Goal: Task Accomplishment & Management: Complete application form

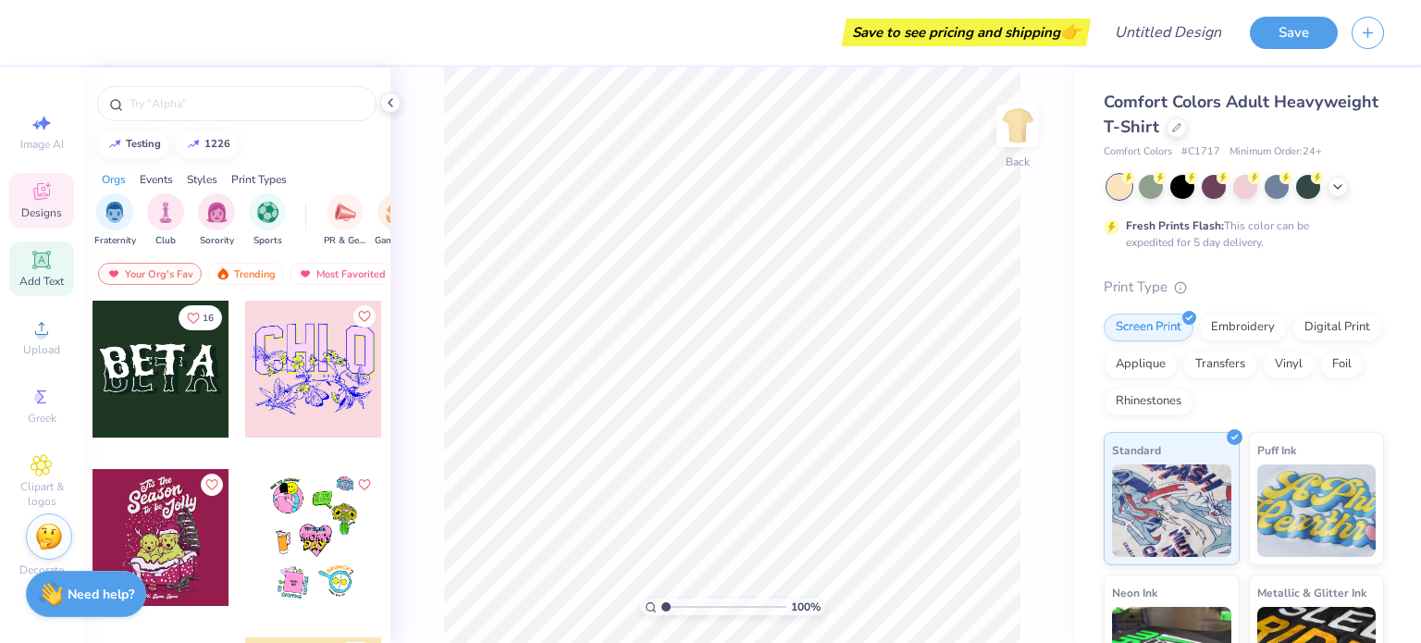
click at [38, 267] on icon at bounding box center [42, 260] width 22 height 22
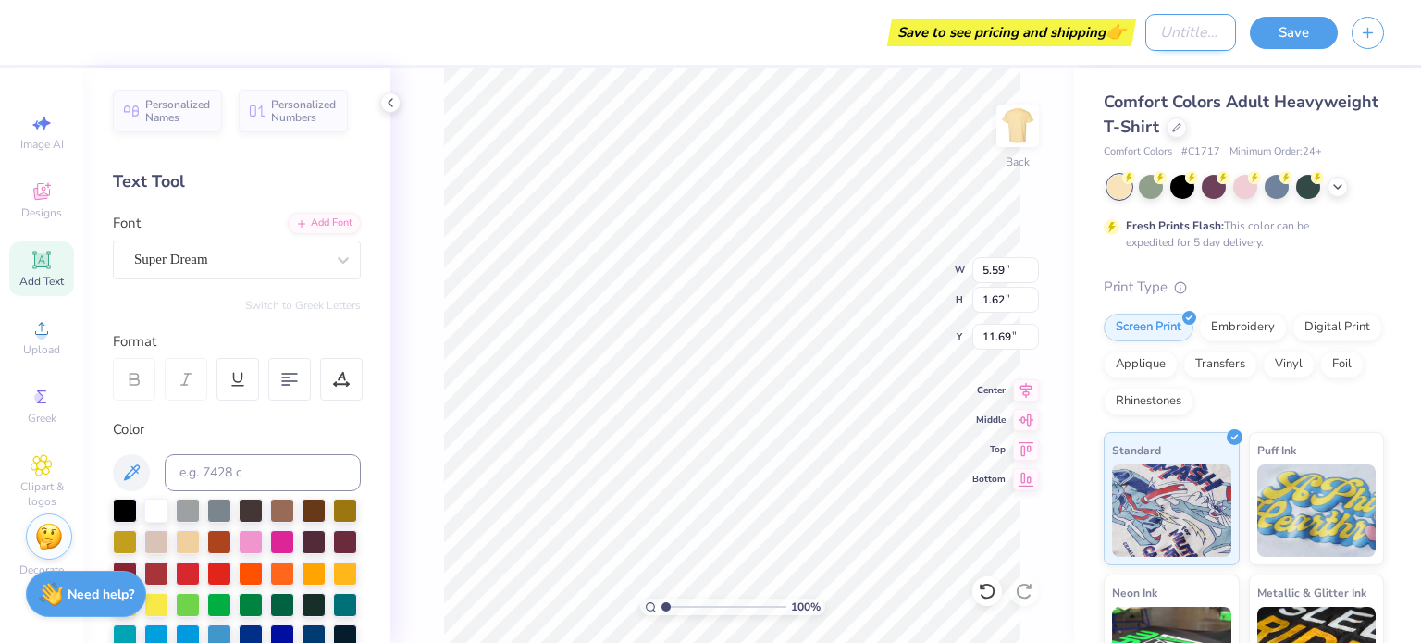
click at [1146, 43] on div "Design Title" at bounding box center [1191, 32] width 91 height 37
type input "Test"
click at [1275, 23] on button "Save" at bounding box center [1294, 30] width 88 height 32
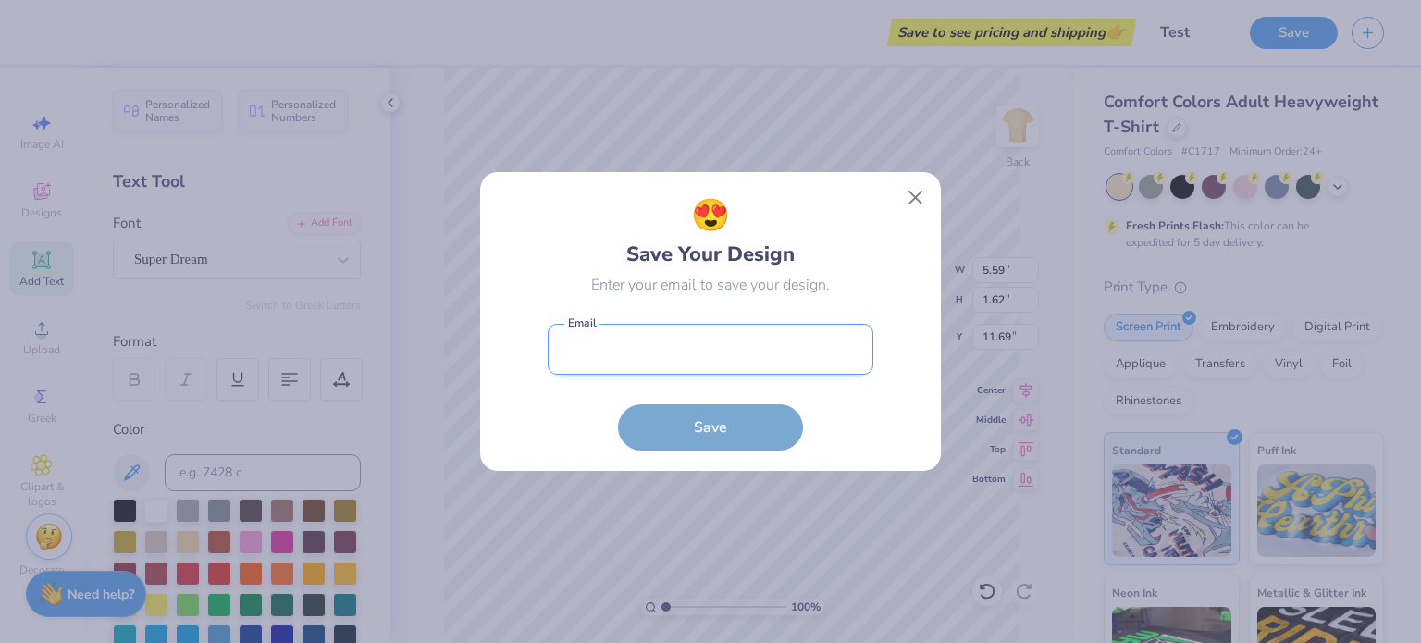
click at [648, 341] on input "email" at bounding box center [711, 349] width 326 height 51
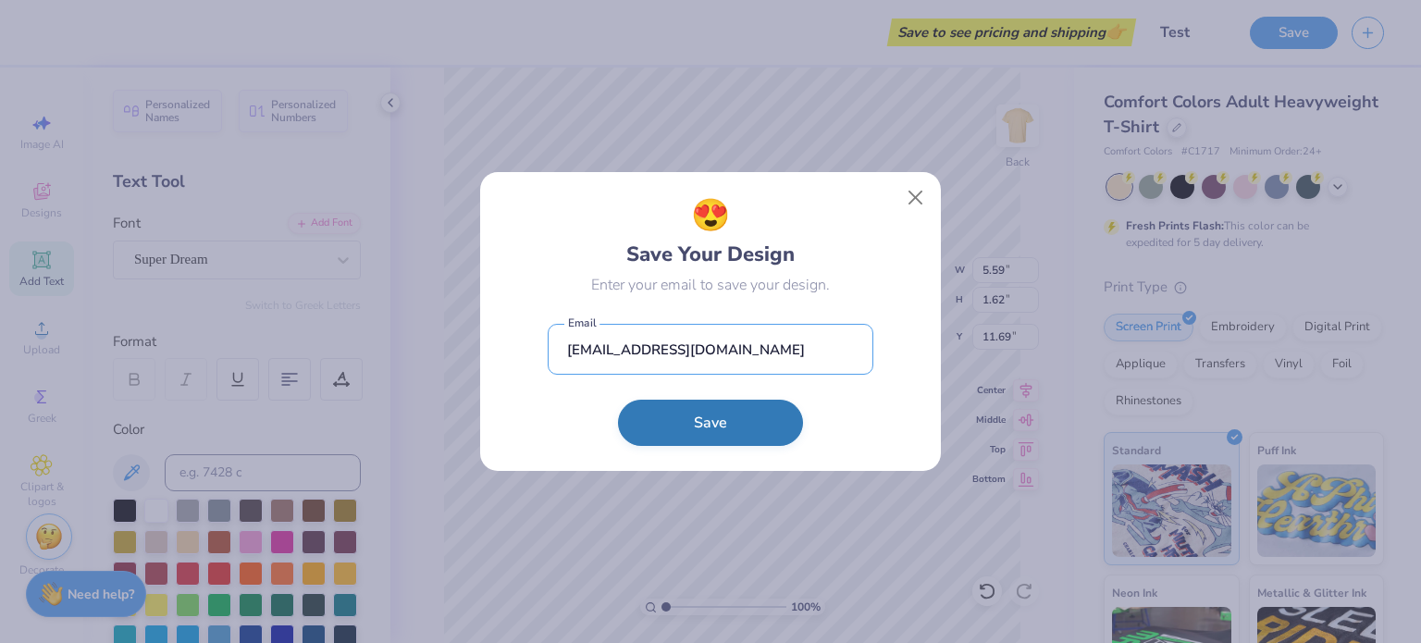
type input "[EMAIL_ADDRESS][DOMAIN_NAME]"
click at [666, 415] on button "Save" at bounding box center [710, 423] width 185 height 46
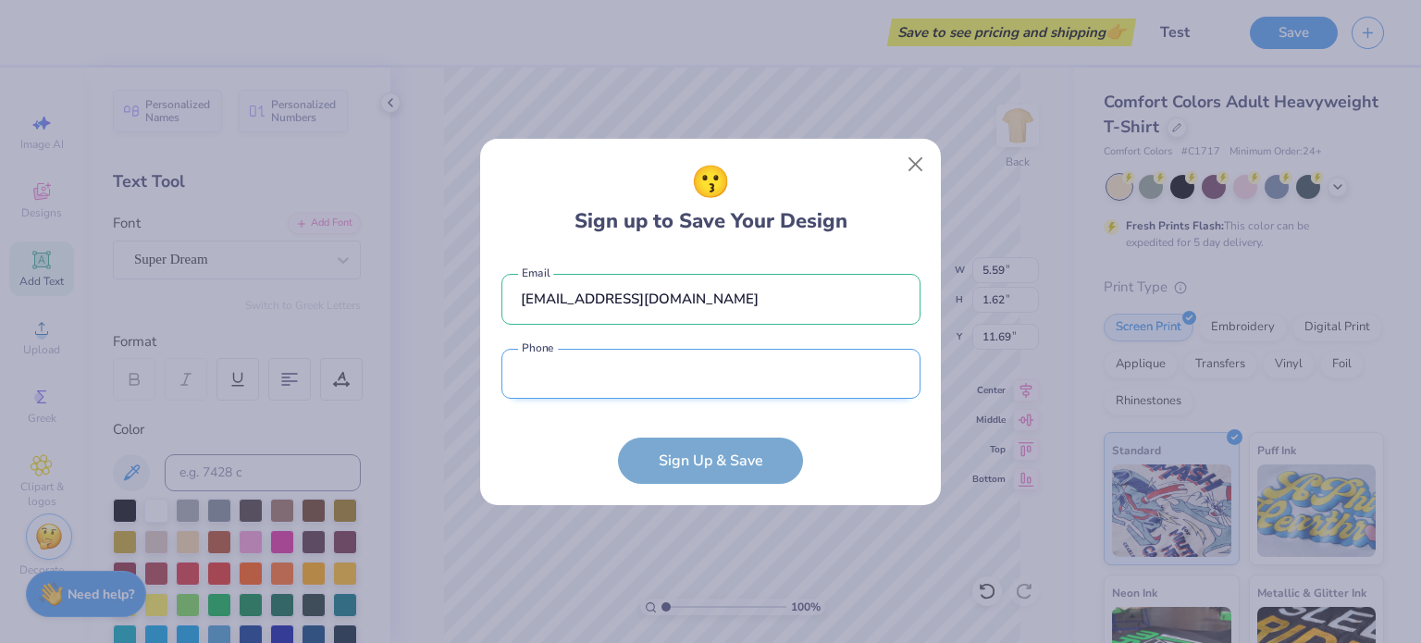
click at [566, 382] on input "tel" at bounding box center [711, 374] width 419 height 51
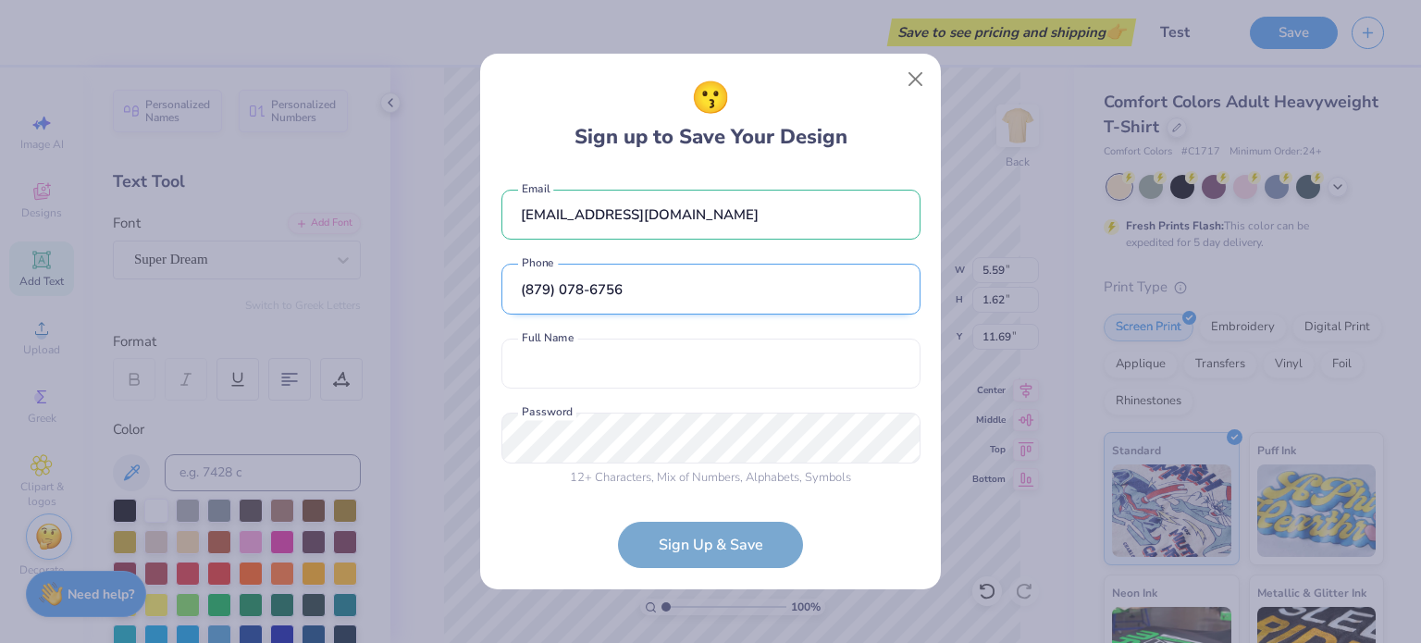
scroll to position [3, 0]
type input "(879) 078-6756"
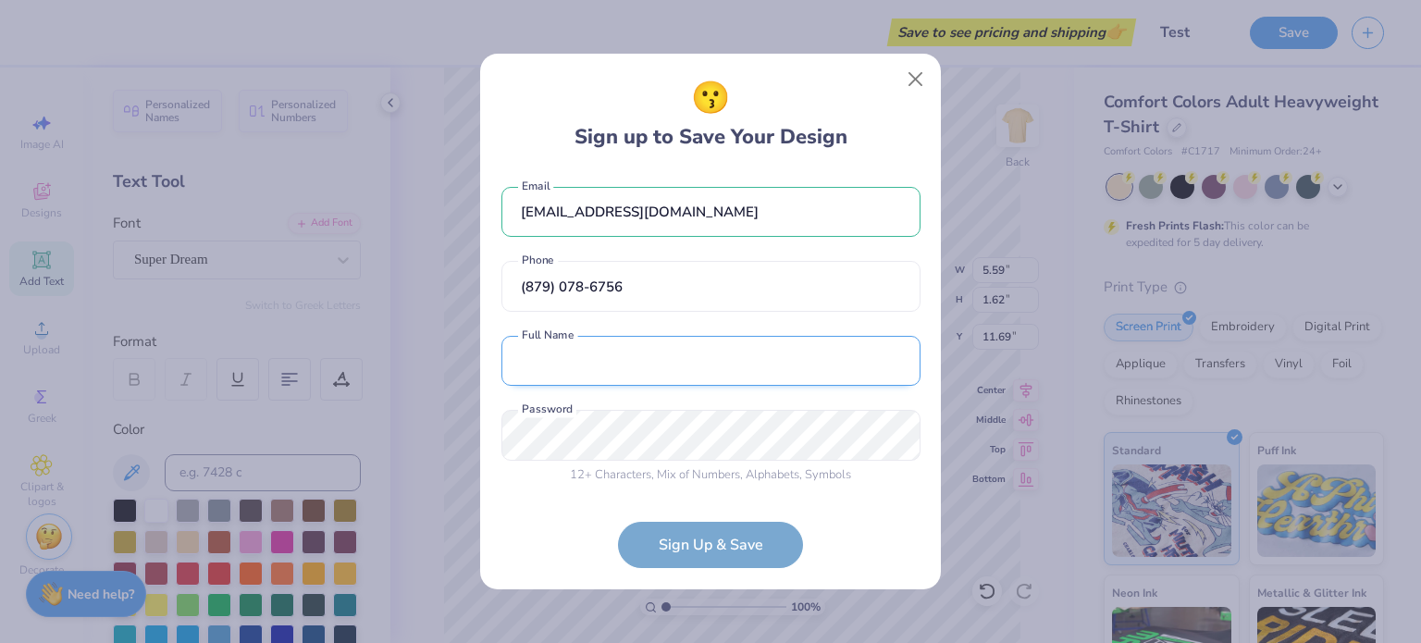
click at [537, 359] on input "text" at bounding box center [711, 361] width 419 height 51
type input "[PERSON_NAME]"
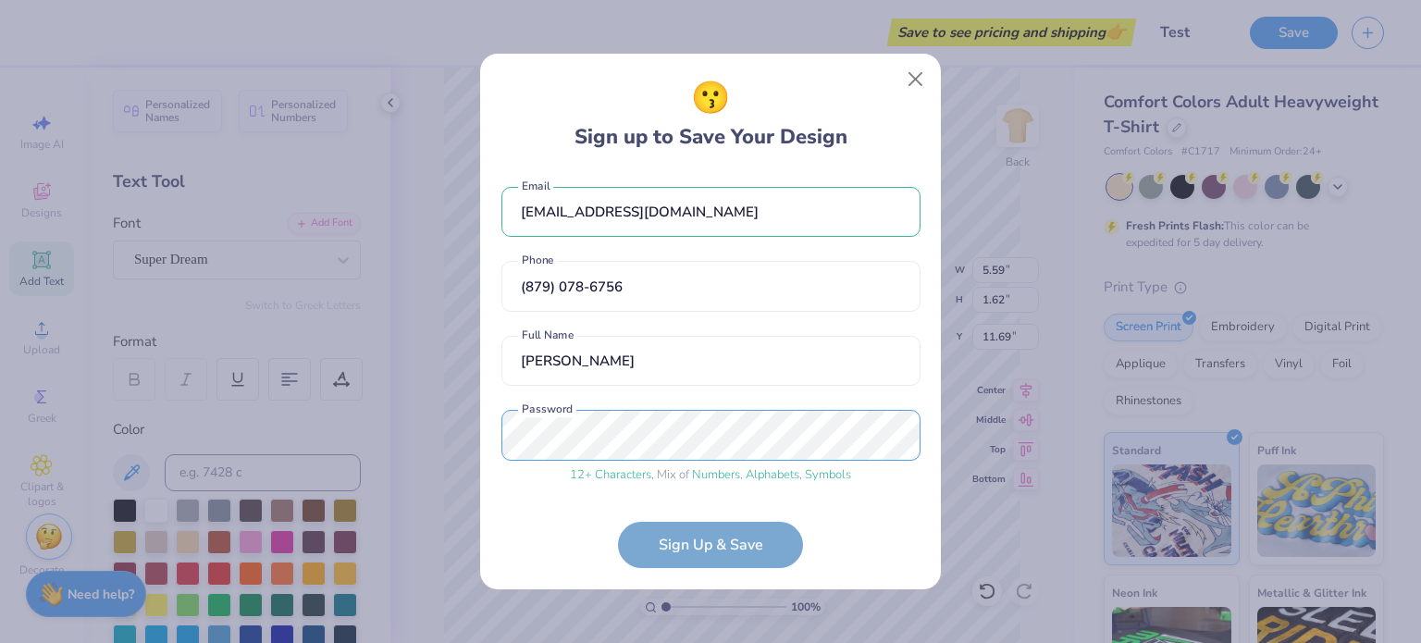
scroll to position [73, 0]
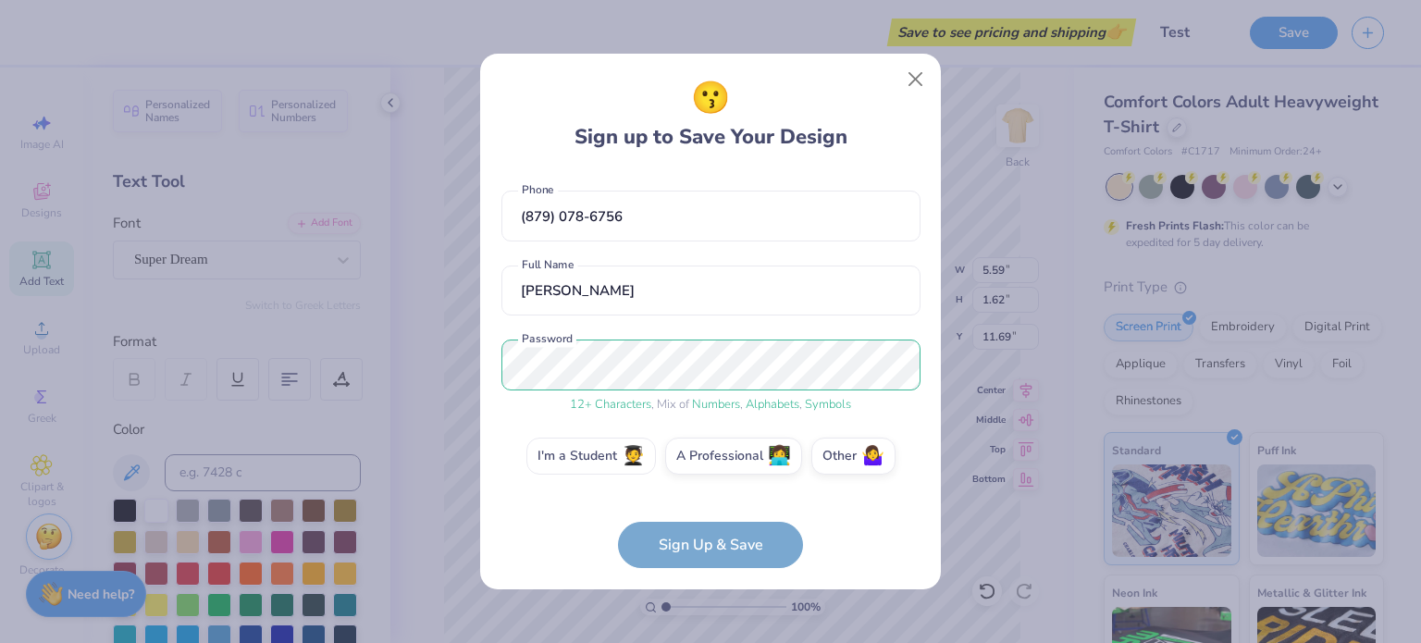
click at [536, 451] on label "I'm a Student 🧑‍🎓" at bounding box center [591, 456] width 130 height 37
click at [705, 528] on input "I'm a Student 🧑‍🎓" at bounding box center [711, 534] width 12 height 12
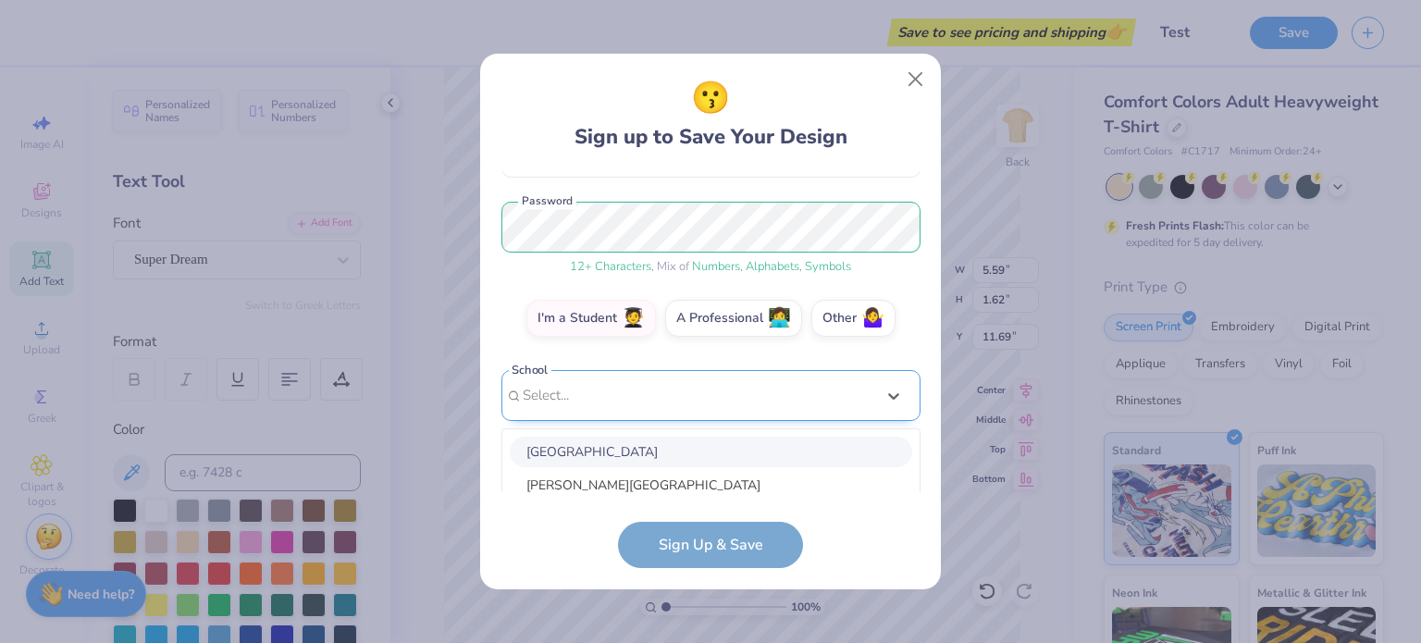
click at [609, 443] on div "option focused, 1 of 30. 30 results available. Use Up and Down to choose option…" at bounding box center [711, 539] width 419 height 338
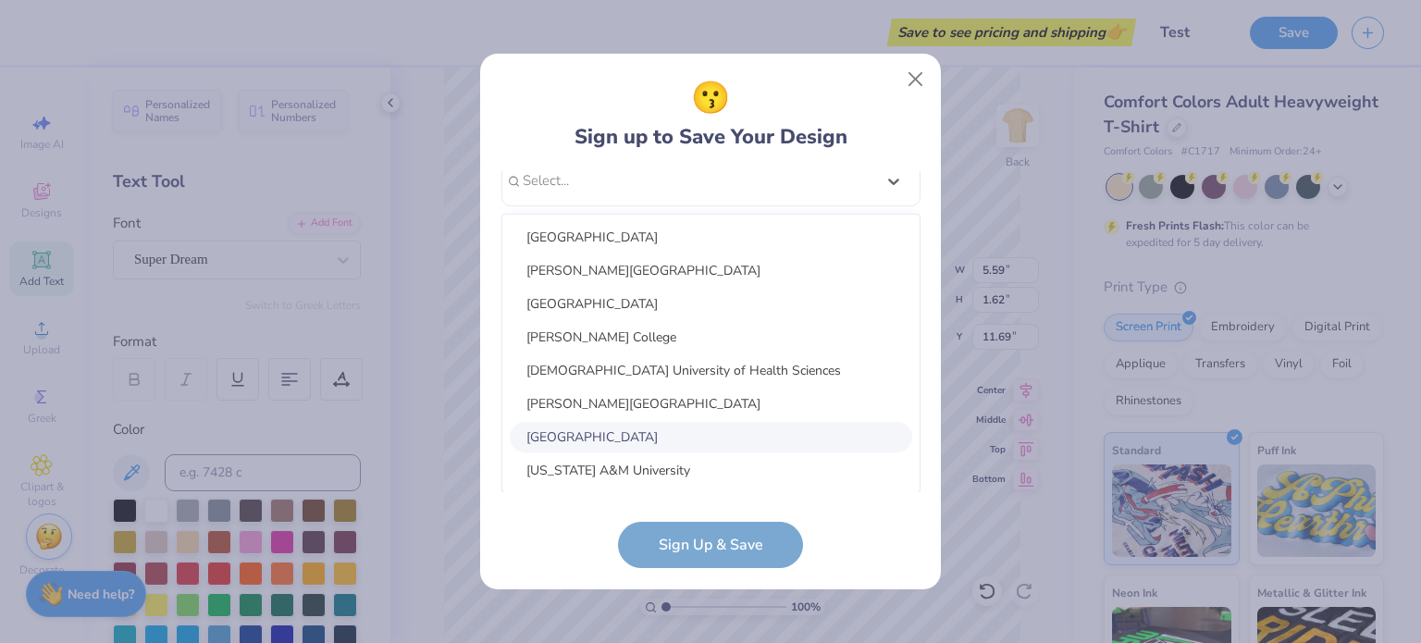
click at [583, 437] on div "[GEOGRAPHIC_DATA]" at bounding box center [711, 437] width 402 height 31
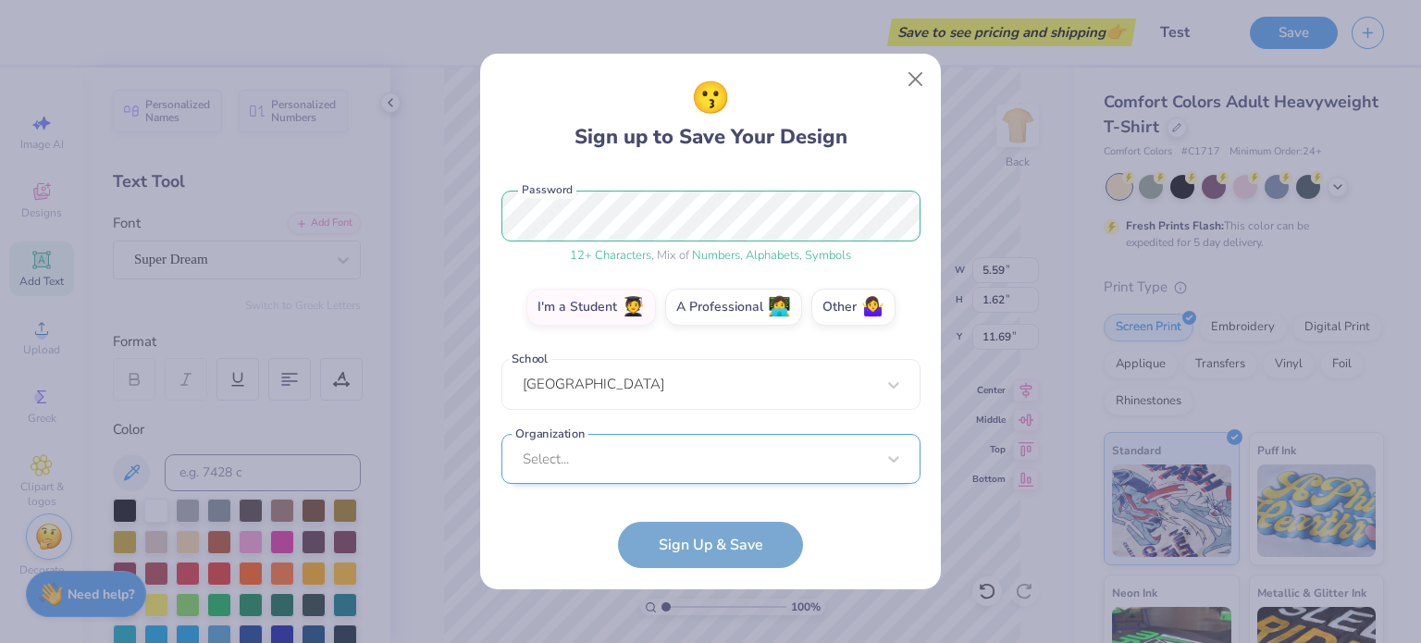
scroll to position [500, 0]
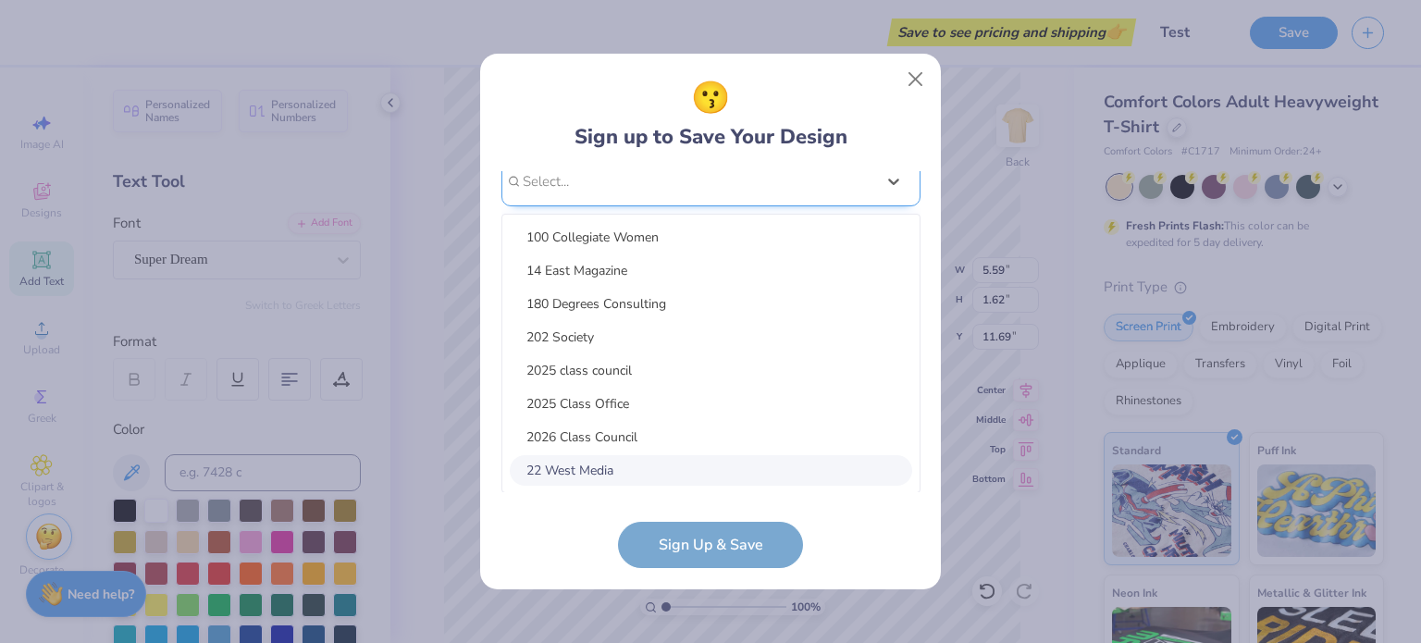
click at [579, 458] on div "option focused, 8 of 15. 15 results available. Use Up and Down to choose option…" at bounding box center [711, 325] width 419 height 338
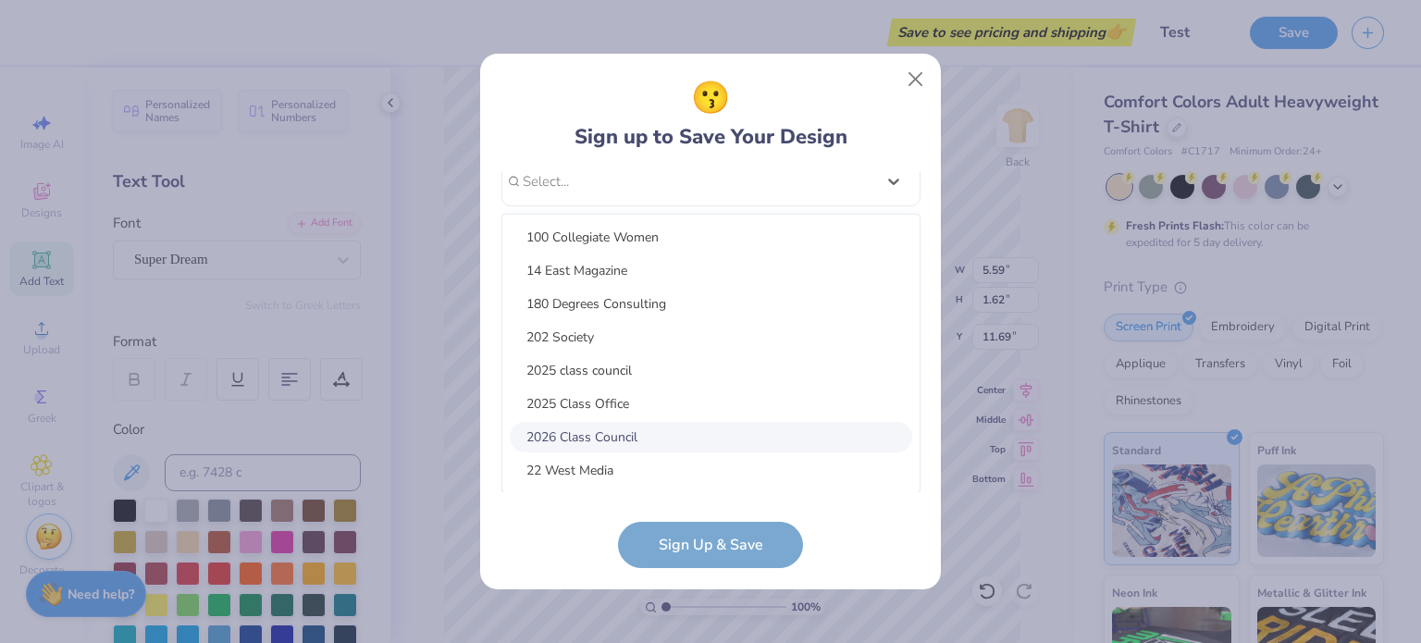
click at [587, 445] on div "2026 Class Council" at bounding box center [711, 437] width 402 height 31
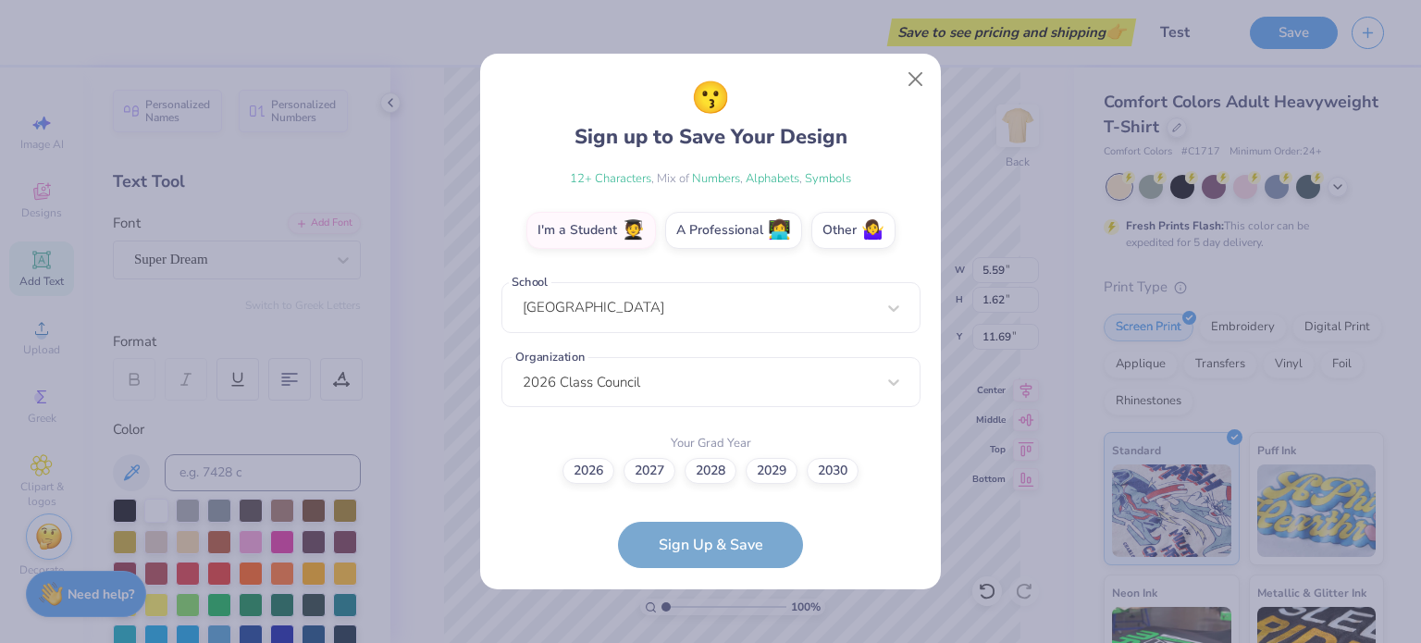
scroll to position [298, 0]
click at [580, 471] on label "2026" at bounding box center [589, 469] width 52 height 26
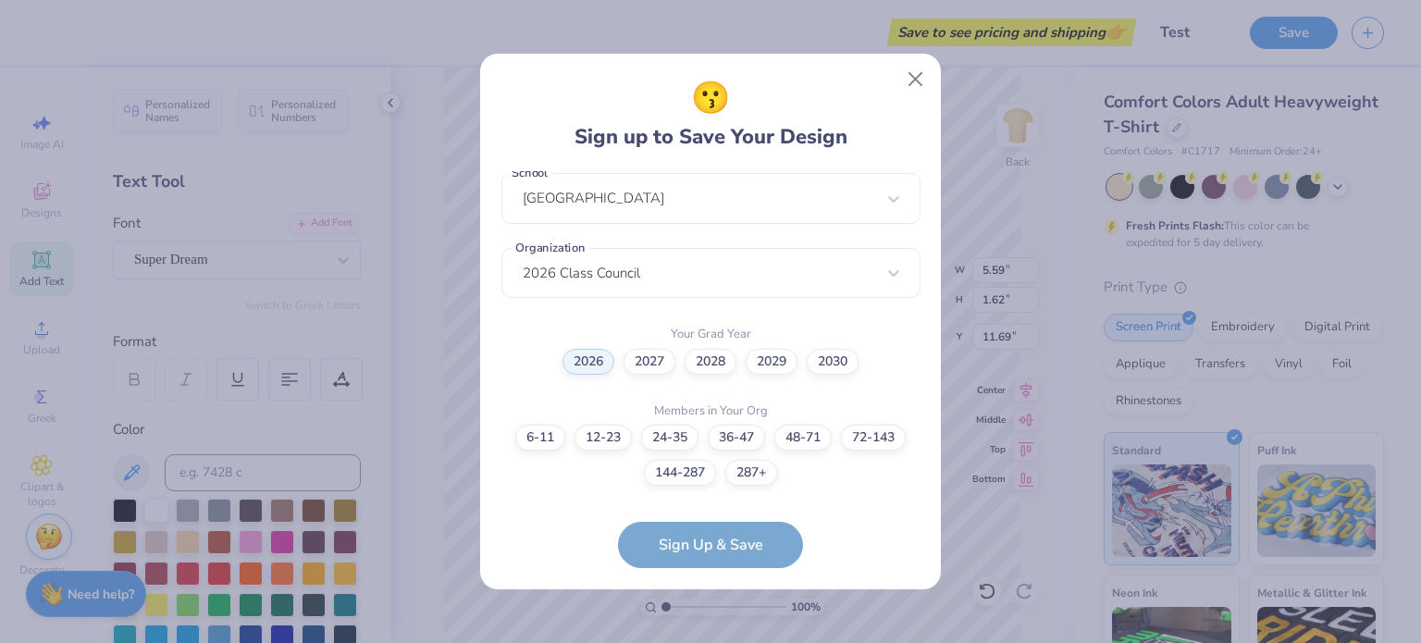
click at [718, 469] on div "6-11 12-23 [PHONE_NUMBER] [PHONE_NUMBER] [PHONE_NUMBER]+" at bounding box center [711, 455] width 419 height 61
click at [699, 469] on label "144-287" at bounding box center [680, 470] width 72 height 26
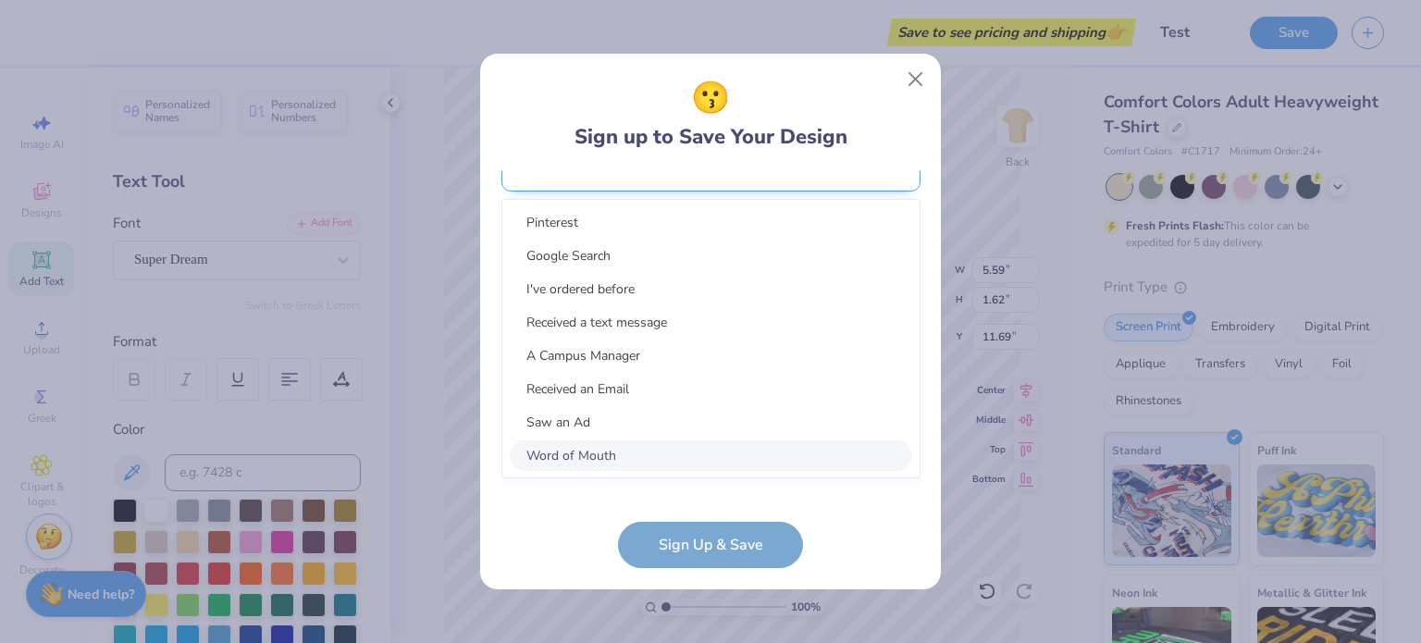
click at [648, 458] on div "option Word of Mouth focused, 8 of 15. 15 results available. Use Up and Down to…" at bounding box center [711, 310] width 419 height 338
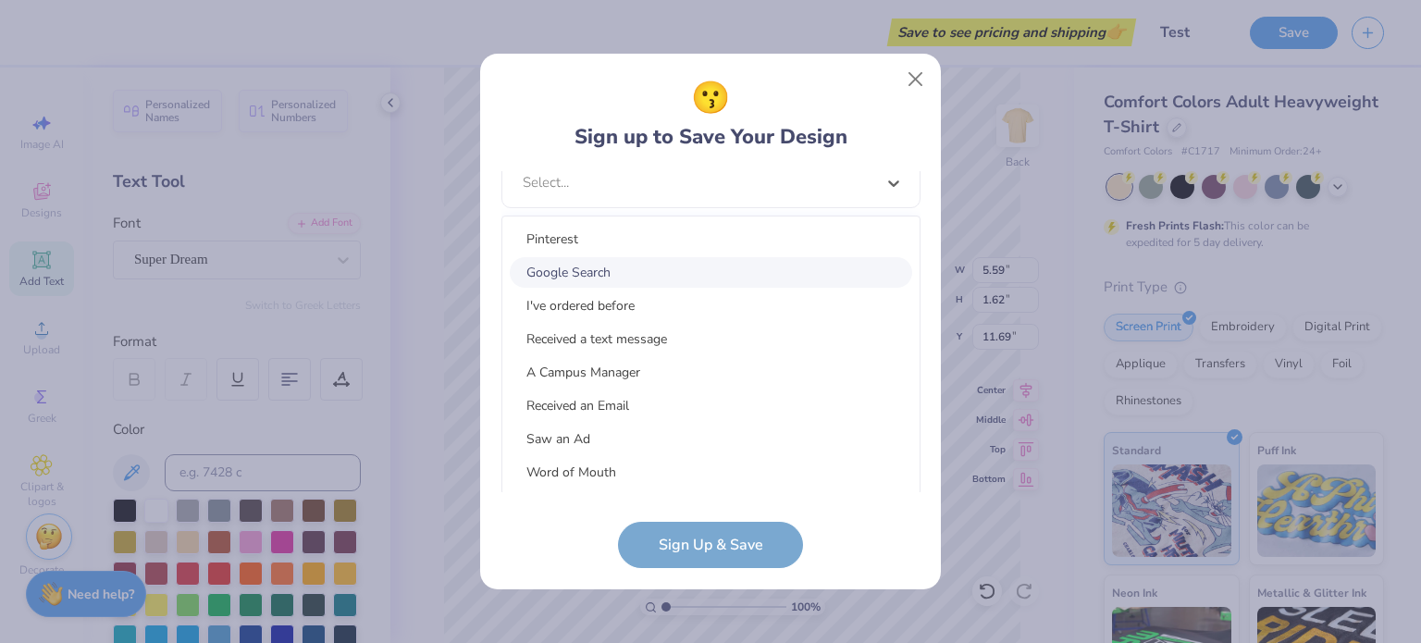
click at [602, 257] on div "Google Search" at bounding box center [711, 272] width 402 height 31
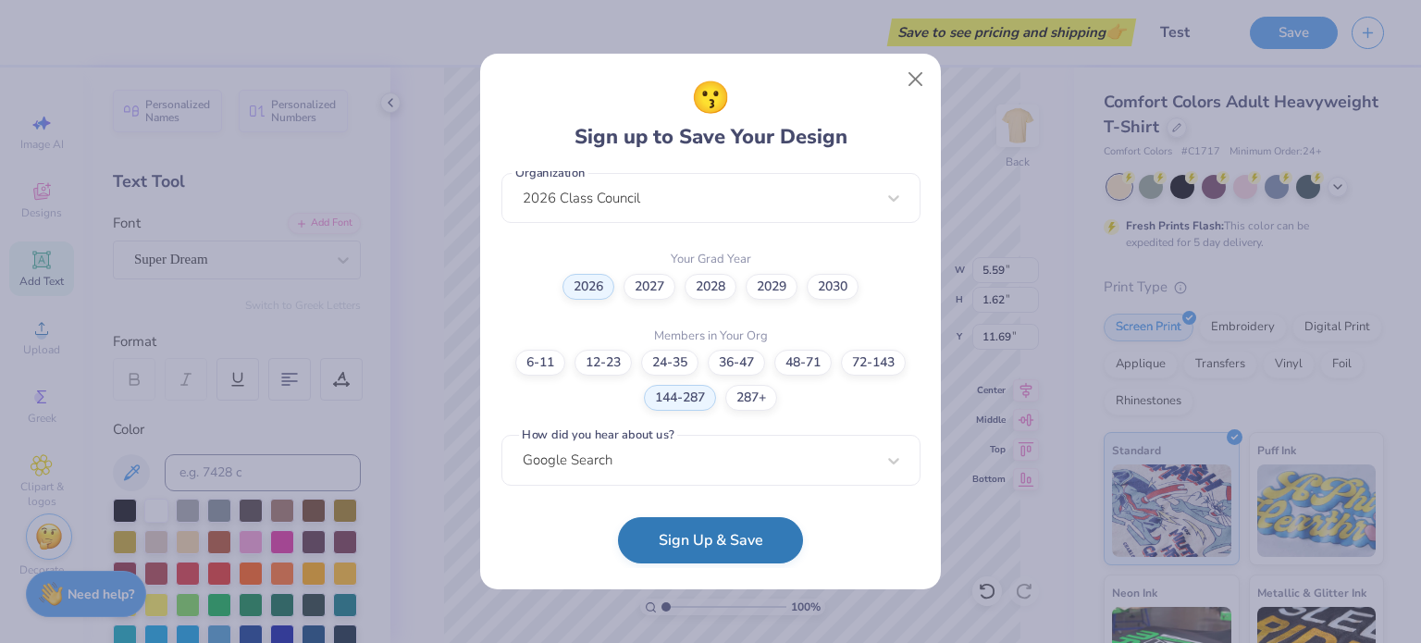
click at [726, 536] on button "Sign Up & Save" at bounding box center [710, 540] width 185 height 46
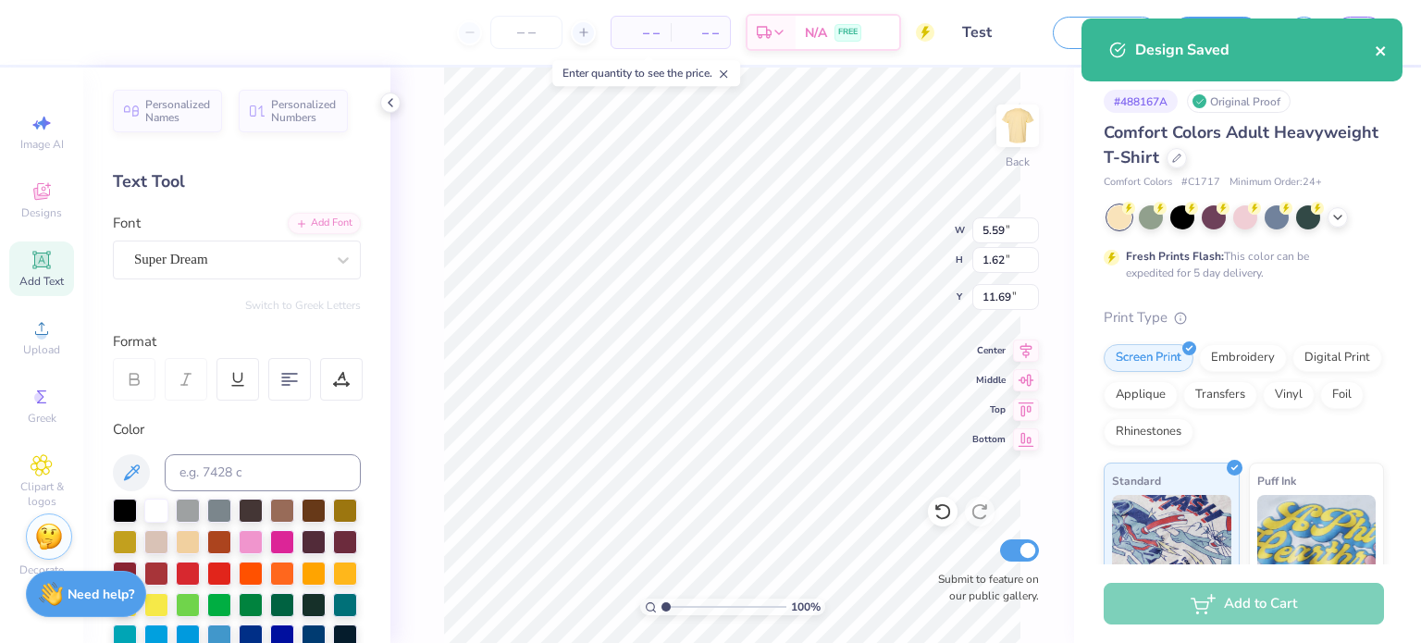
click at [1379, 54] on icon "close" at bounding box center [1380, 50] width 9 height 9
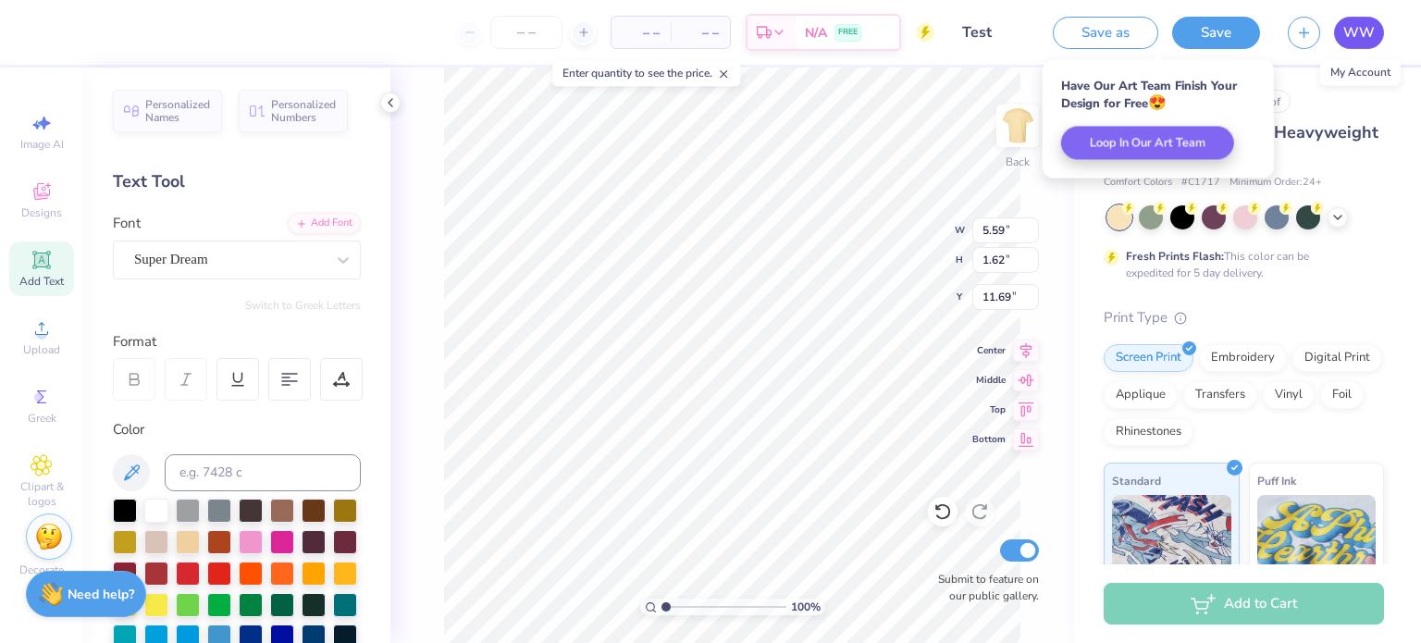
click at [1358, 31] on span "WW" at bounding box center [1359, 32] width 31 height 21
